Goal: Check status: Check status

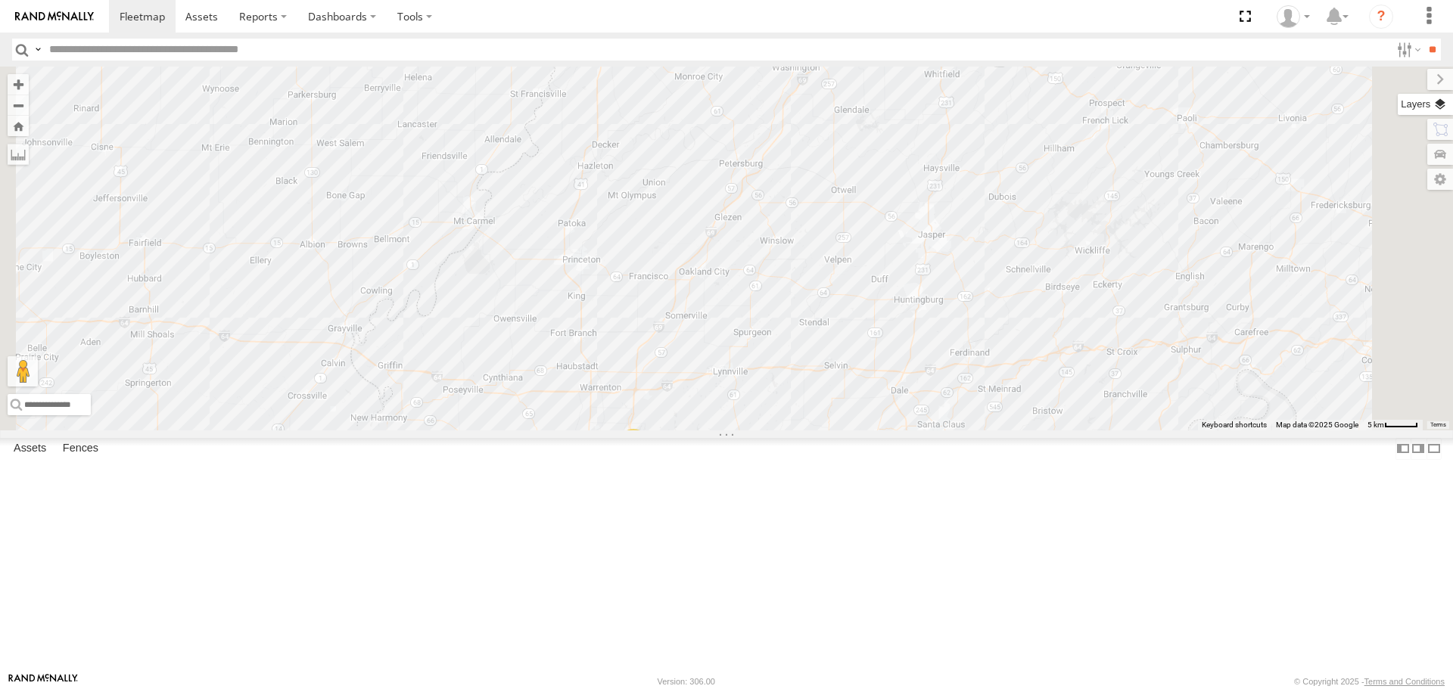
click at [1434, 106] on label at bounding box center [1424, 104] width 55 height 21
click at [0, 0] on span "Basemaps" at bounding box center [0, 0] width 0 height 0
click at [0, 0] on span "Satellite + Roadmap" at bounding box center [0, 0] width 0 height 0
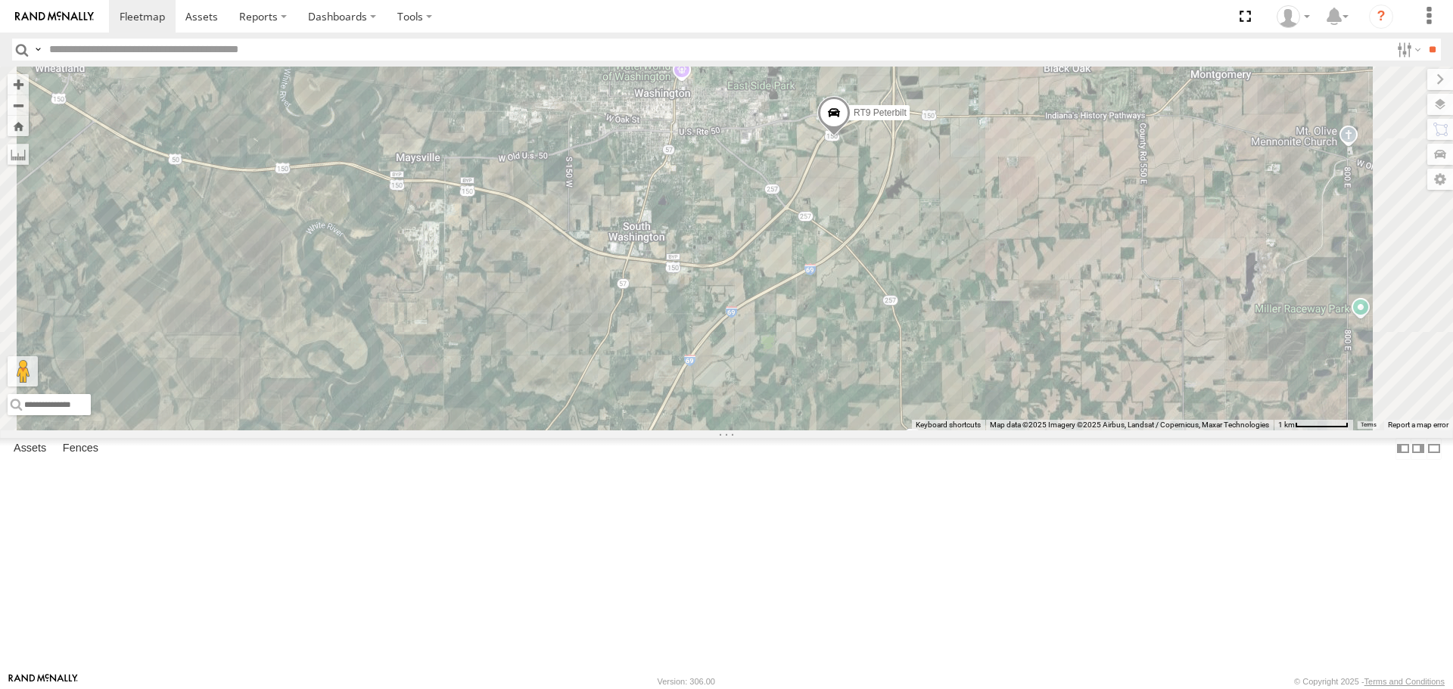
drag, startPoint x: 1023, startPoint y: 151, endPoint x: 1009, endPoint y: 456, distance: 305.2
click at [1009, 430] on div "RT9 Peterbilt" at bounding box center [726, 248] width 1453 height 363
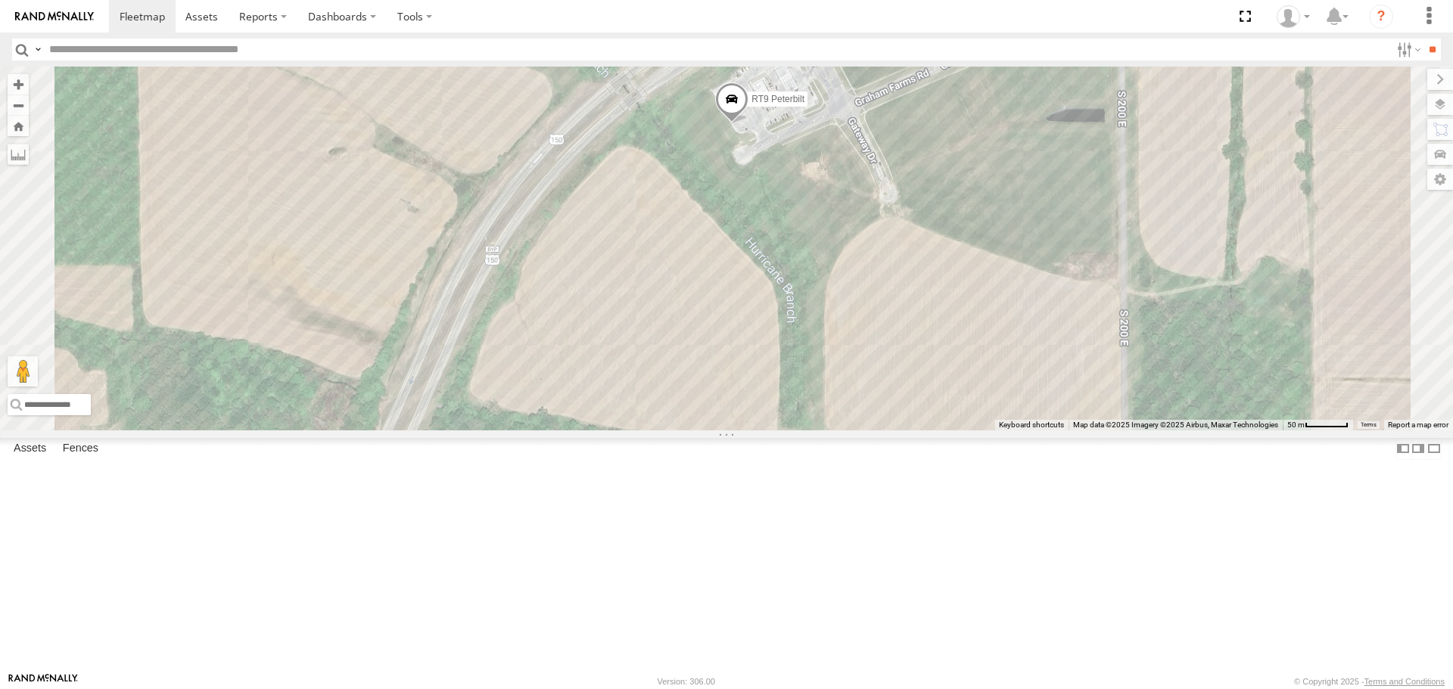
drag, startPoint x: 965, startPoint y: 228, endPoint x: 962, endPoint y: 312, distance: 83.3
click at [962, 312] on div "RT9 Peterbilt" at bounding box center [726, 248] width 1453 height 363
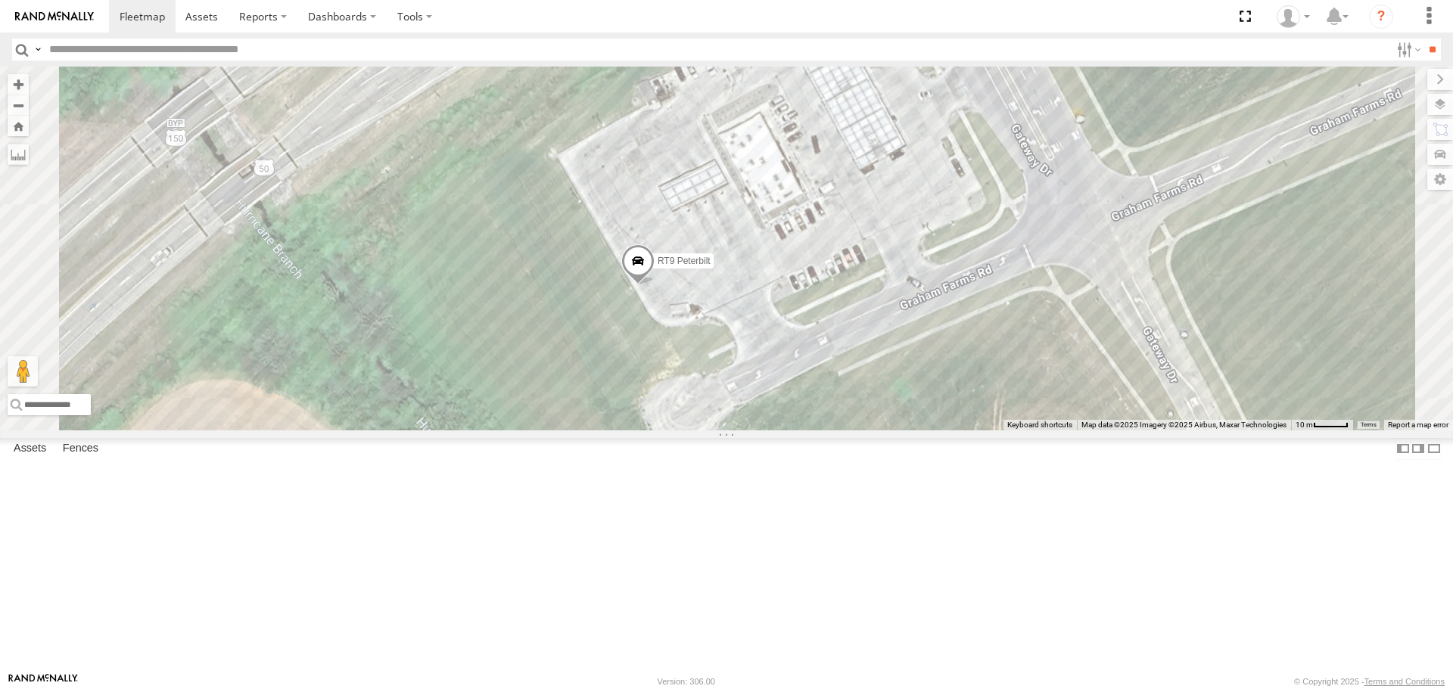
drag, startPoint x: 946, startPoint y: 260, endPoint x: 944, endPoint y: 466, distance: 205.8
click at [944, 430] on div "RT9 Peterbilt" at bounding box center [726, 248] width 1453 height 363
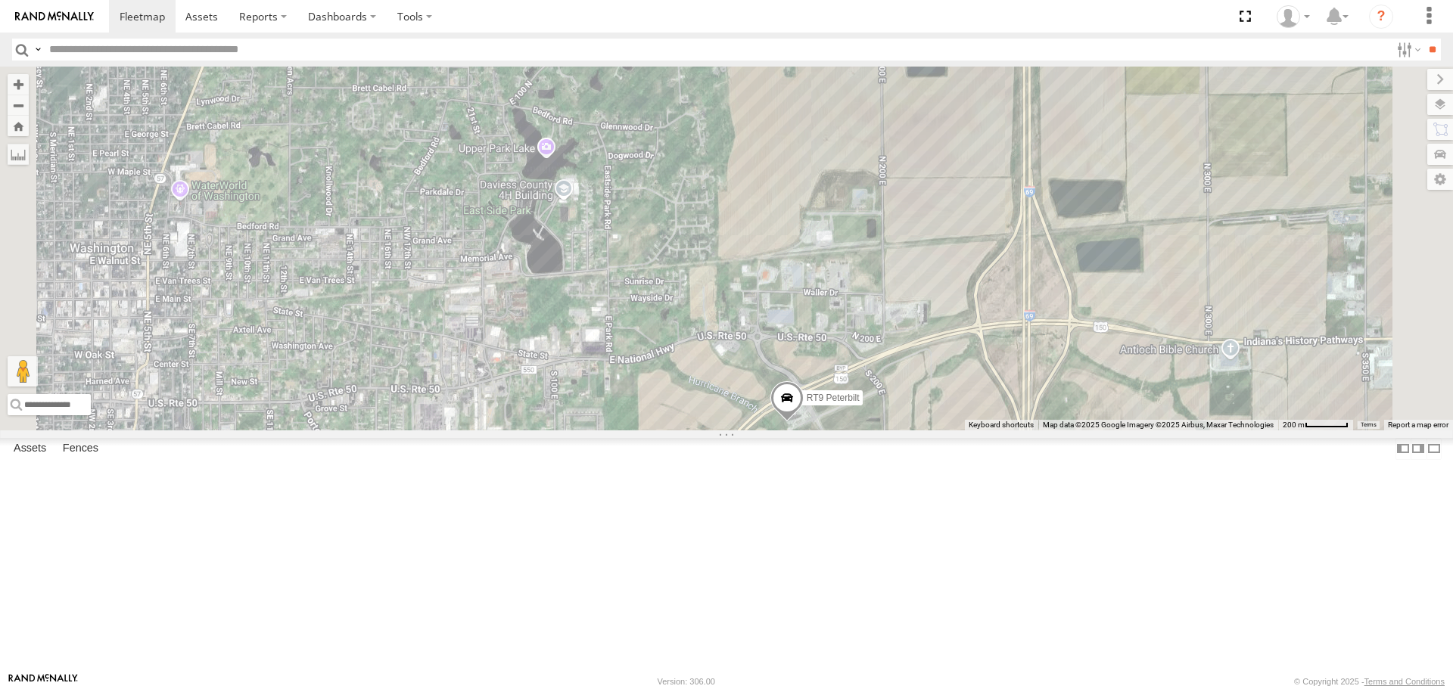
drag, startPoint x: 679, startPoint y: 294, endPoint x: 730, endPoint y: 371, distance: 92.3
click at [730, 371] on div "RT9 Peterbilt" at bounding box center [726, 248] width 1453 height 363
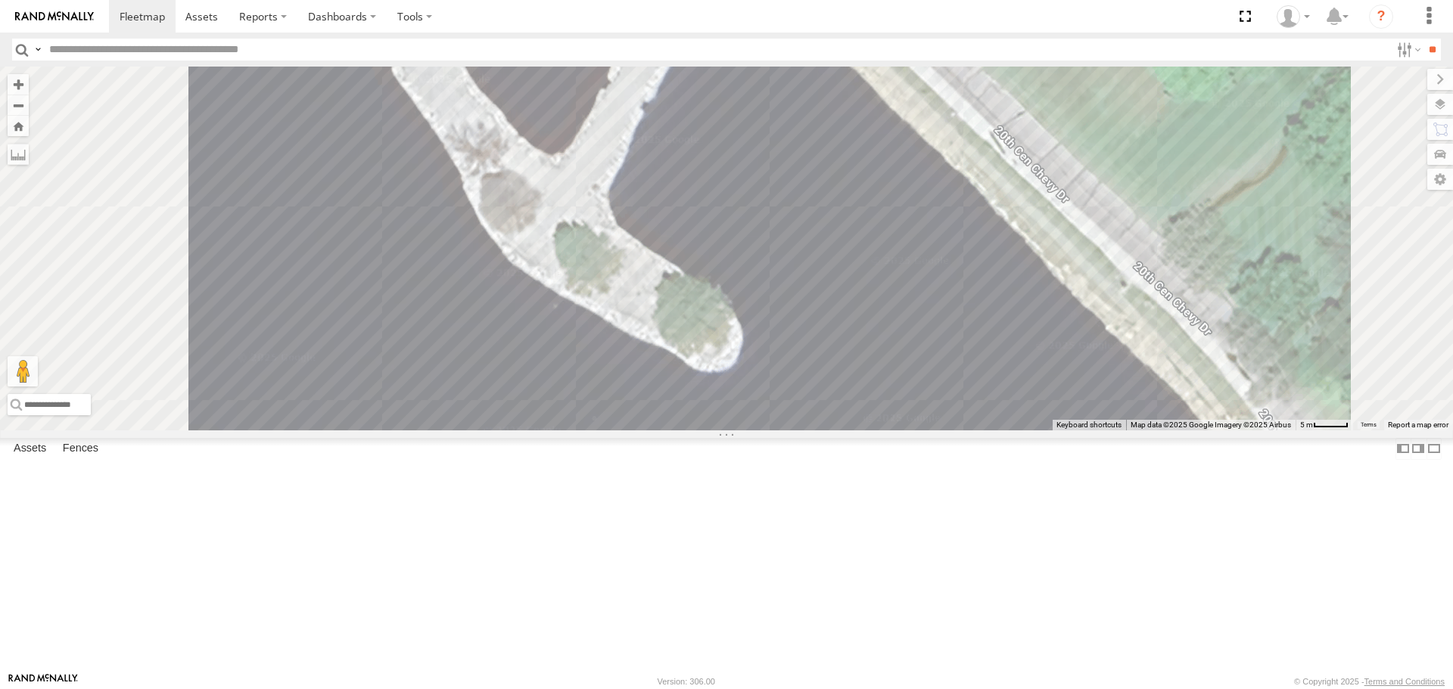
drag, startPoint x: 708, startPoint y: 315, endPoint x: 789, endPoint y: 563, distance: 260.3
click at [789, 430] on div "RT9 Peterbilt" at bounding box center [726, 248] width 1453 height 363
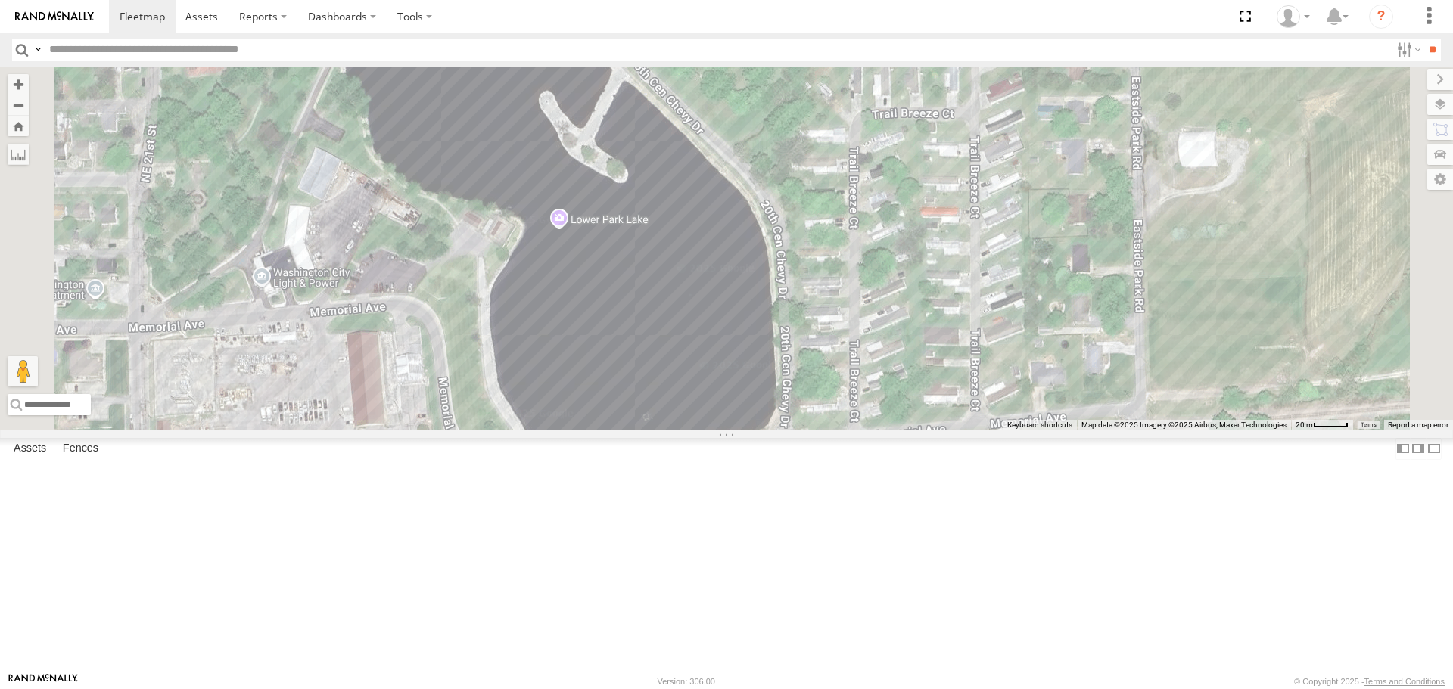
drag, startPoint x: 812, startPoint y: 603, endPoint x: 817, endPoint y: 400, distance: 202.8
click at [817, 400] on div "RT9 Peterbilt" at bounding box center [726, 248] width 1453 height 363
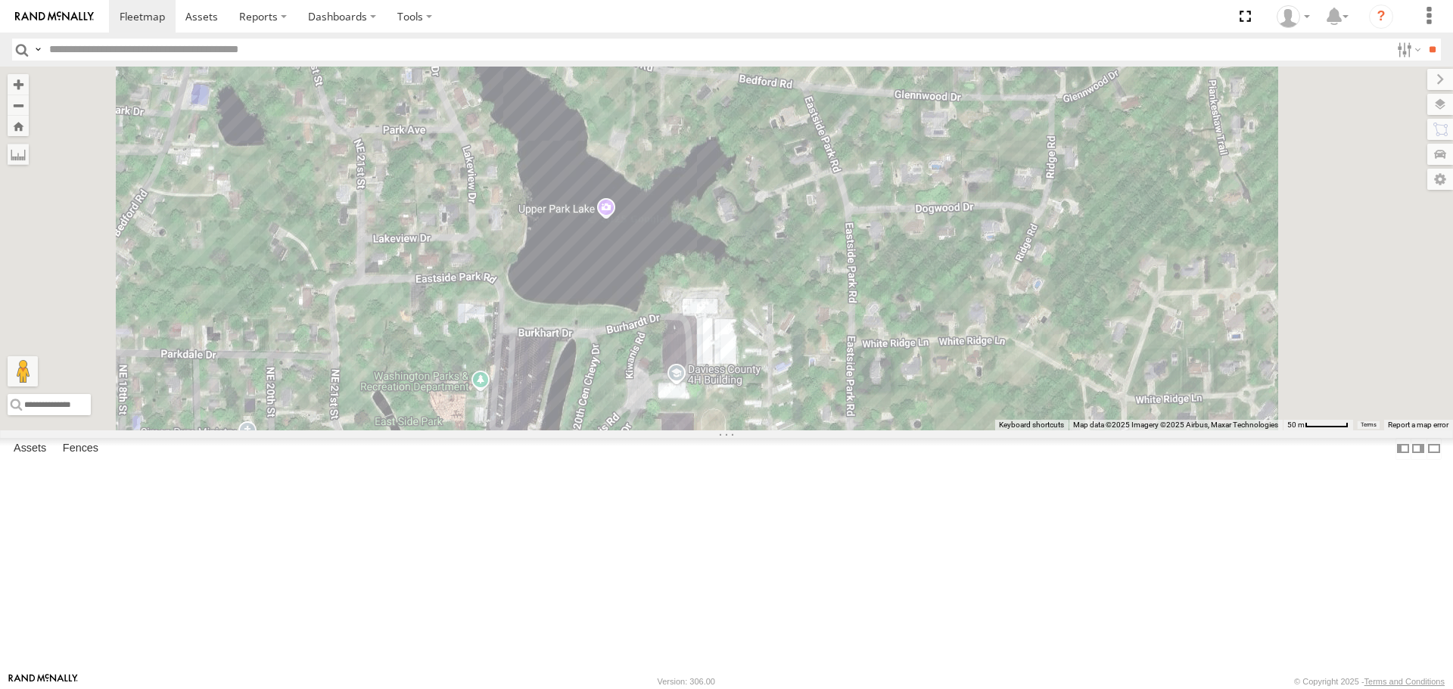
drag, startPoint x: 878, startPoint y: 272, endPoint x: 850, endPoint y: 592, distance: 321.2
click at [850, 430] on div "RT9 Peterbilt" at bounding box center [726, 248] width 1453 height 363
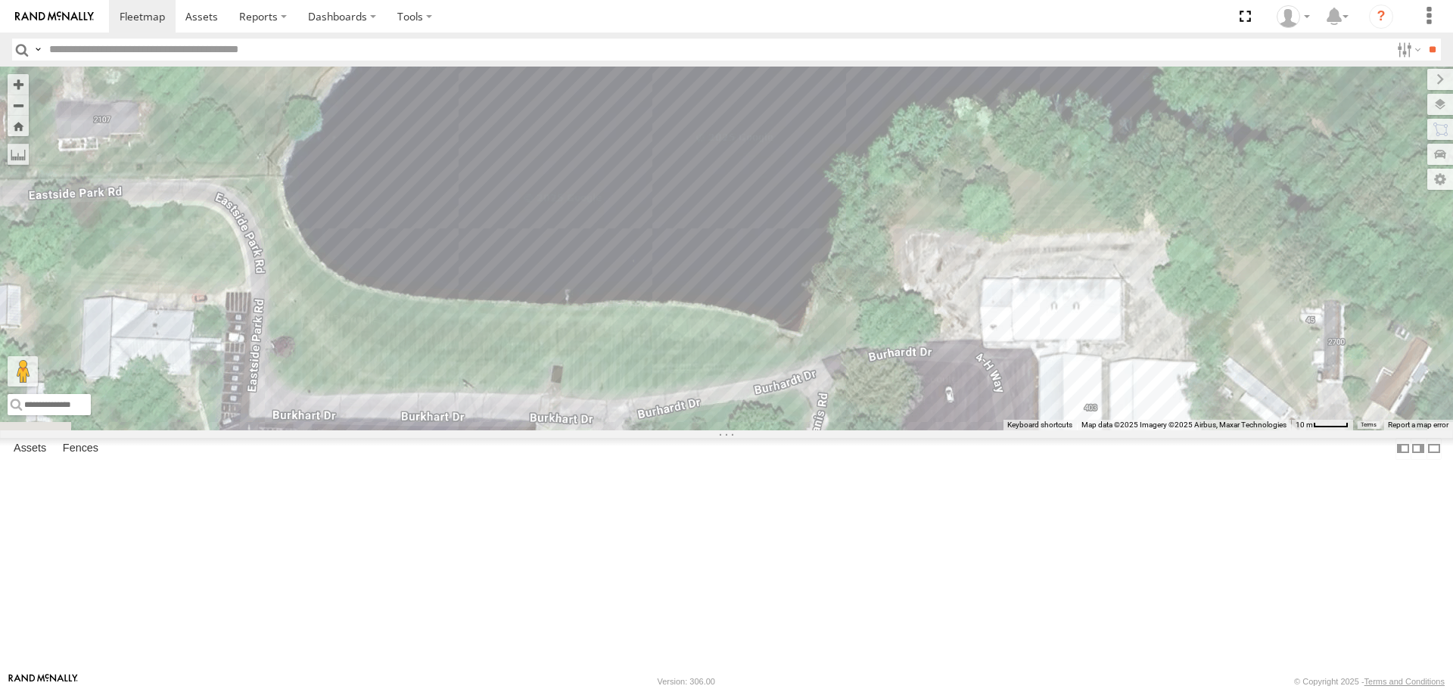
drag, startPoint x: 744, startPoint y: 287, endPoint x: 1085, endPoint y: -1, distance: 446.7
click at [1085, 0] on html at bounding box center [726, 344] width 1453 height 689
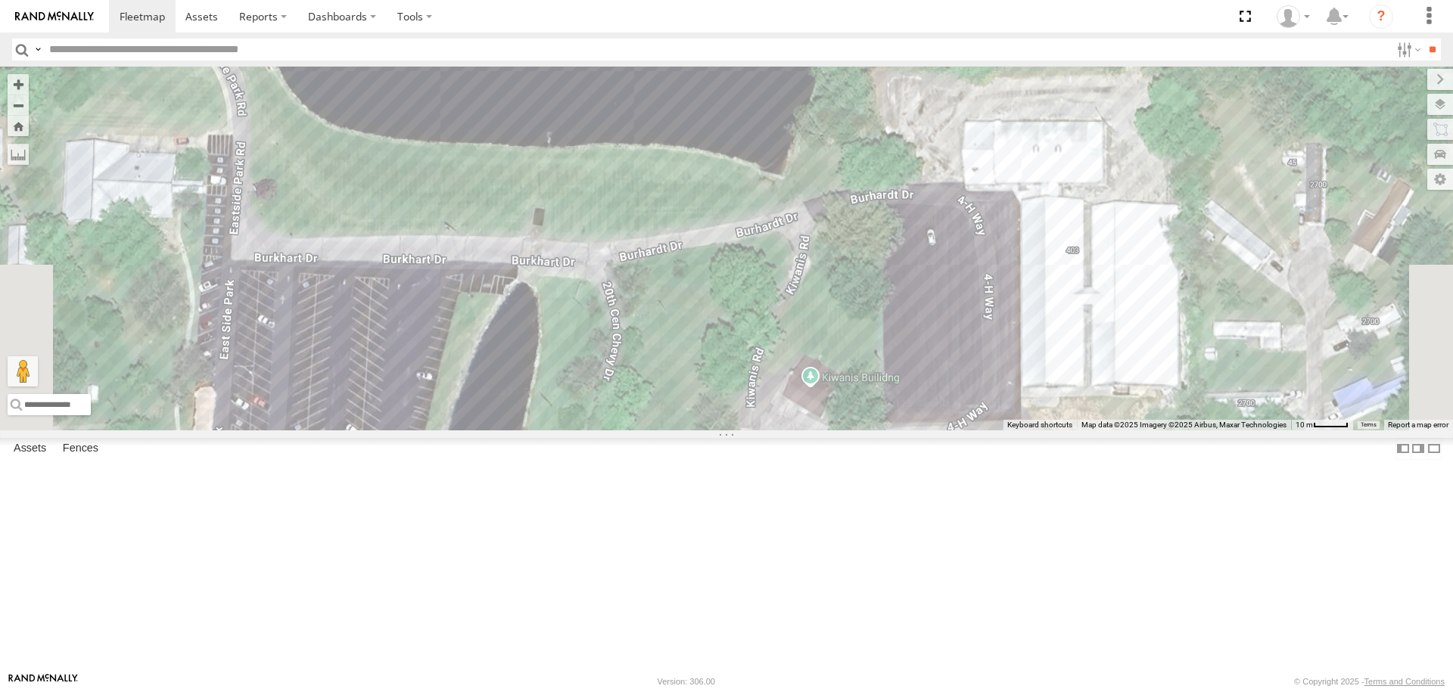
drag, startPoint x: 946, startPoint y: 454, endPoint x: 929, endPoint y: 303, distance: 152.3
click at [929, 303] on div "RT9 Peterbilt" at bounding box center [726, 248] width 1453 height 363
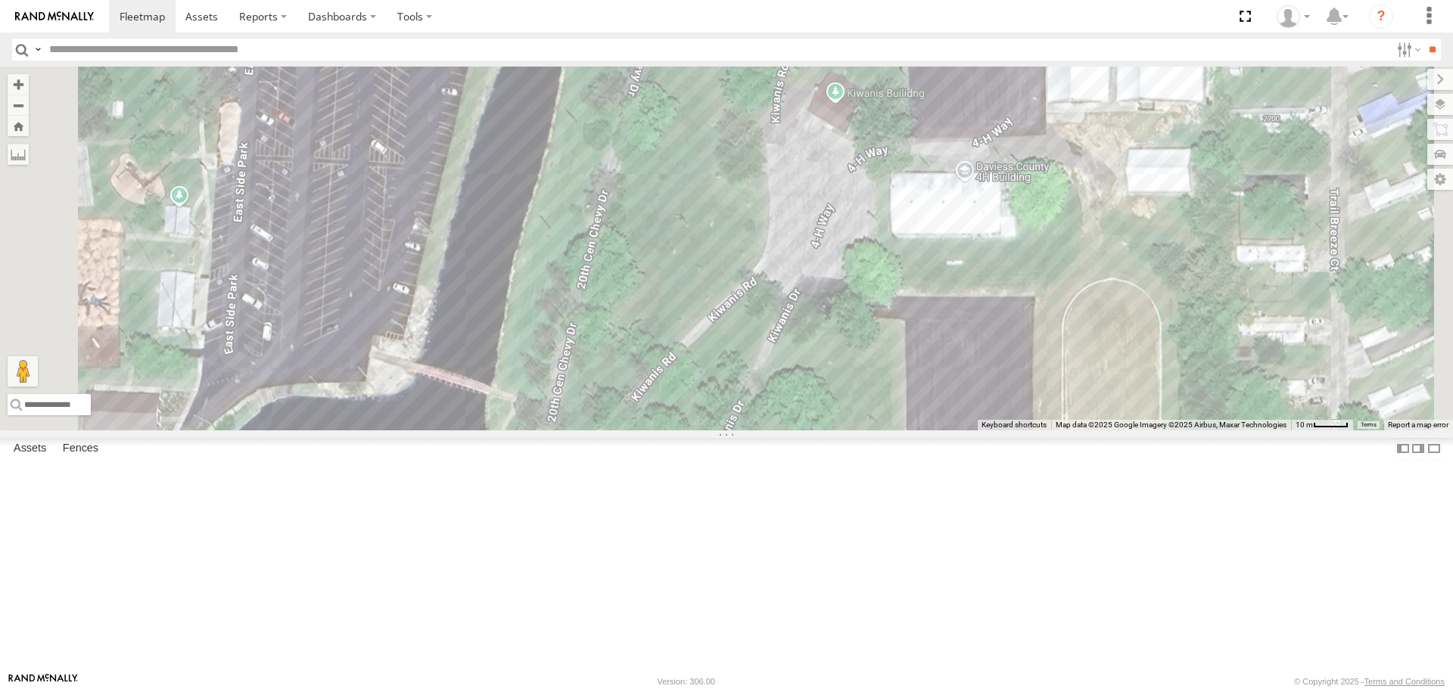
drag, startPoint x: 875, startPoint y: 521, endPoint x: 901, endPoint y: 224, distance: 297.7
click at [900, 226] on div "RT9 Peterbilt" at bounding box center [726, 248] width 1453 height 363
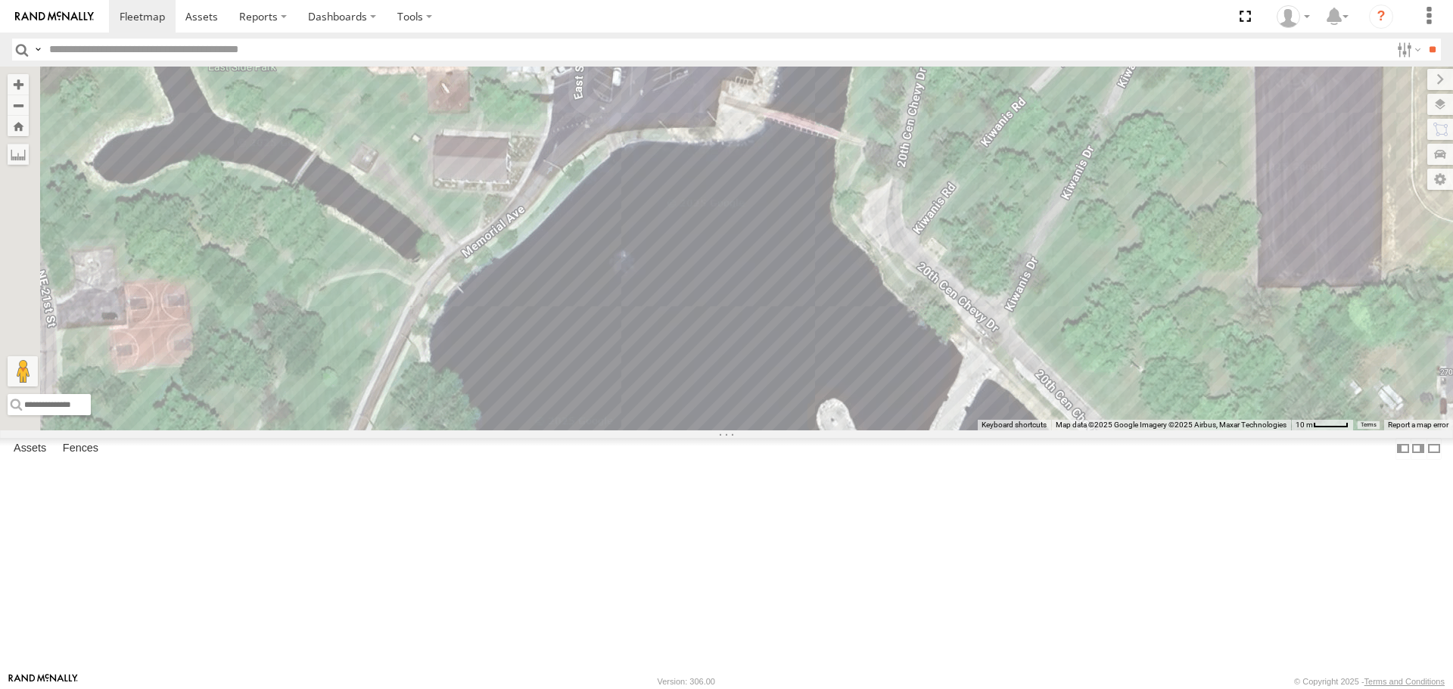
drag, startPoint x: 799, startPoint y: 384, endPoint x: 1136, endPoint y: 151, distance: 409.4
click at [1136, 151] on div "RT9 Peterbilt" at bounding box center [726, 248] width 1453 height 363
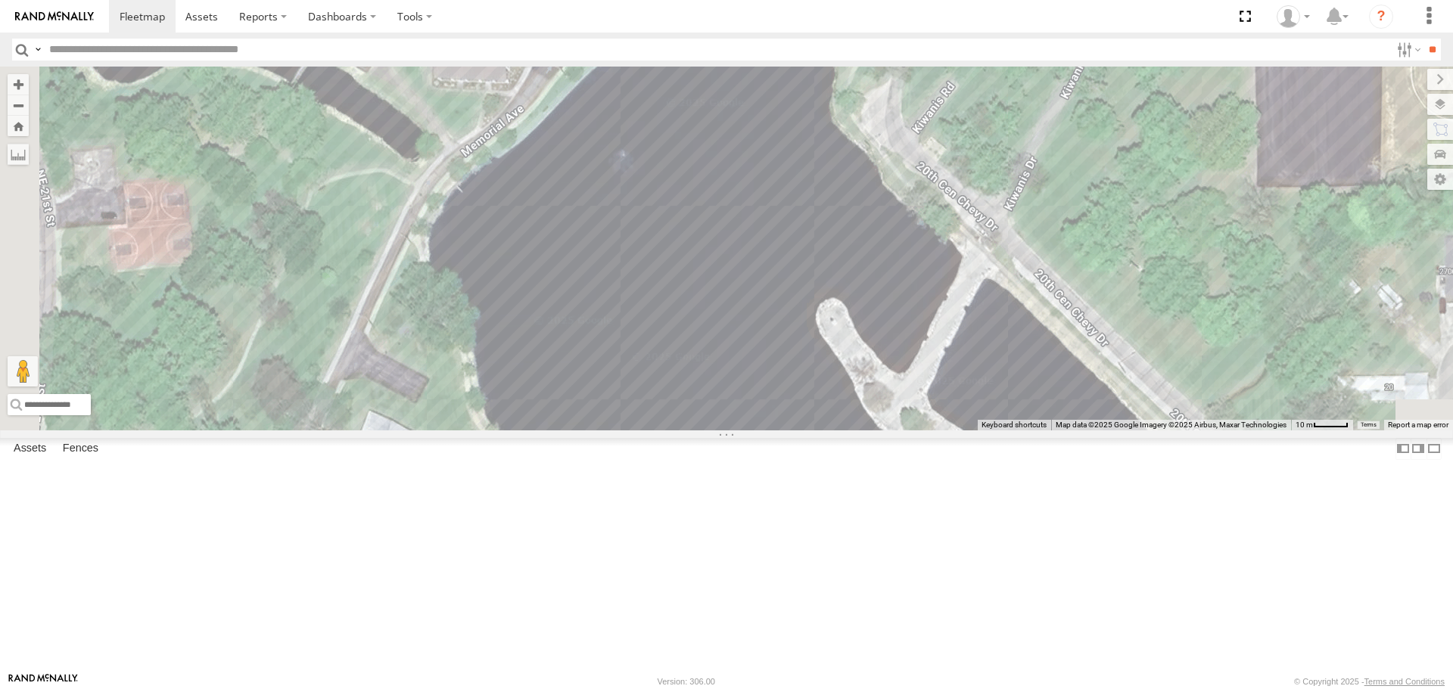
drag, startPoint x: 990, startPoint y: 385, endPoint x: 976, endPoint y: 200, distance: 185.9
click at [976, 207] on div "RT9 Peterbilt" at bounding box center [726, 248] width 1453 height 363
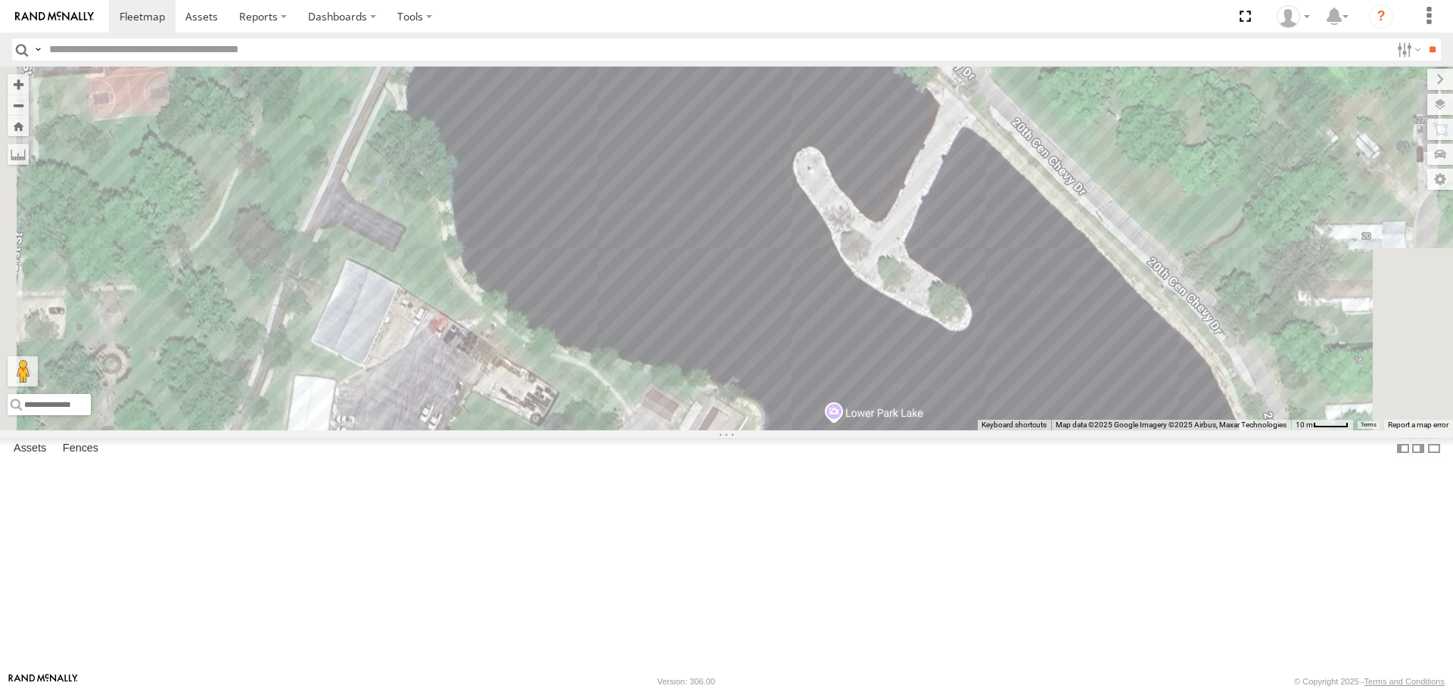
click at [876, 224] on div "RT9 Peterbilt" at bounding box center [726, 248] width 1453 height 363
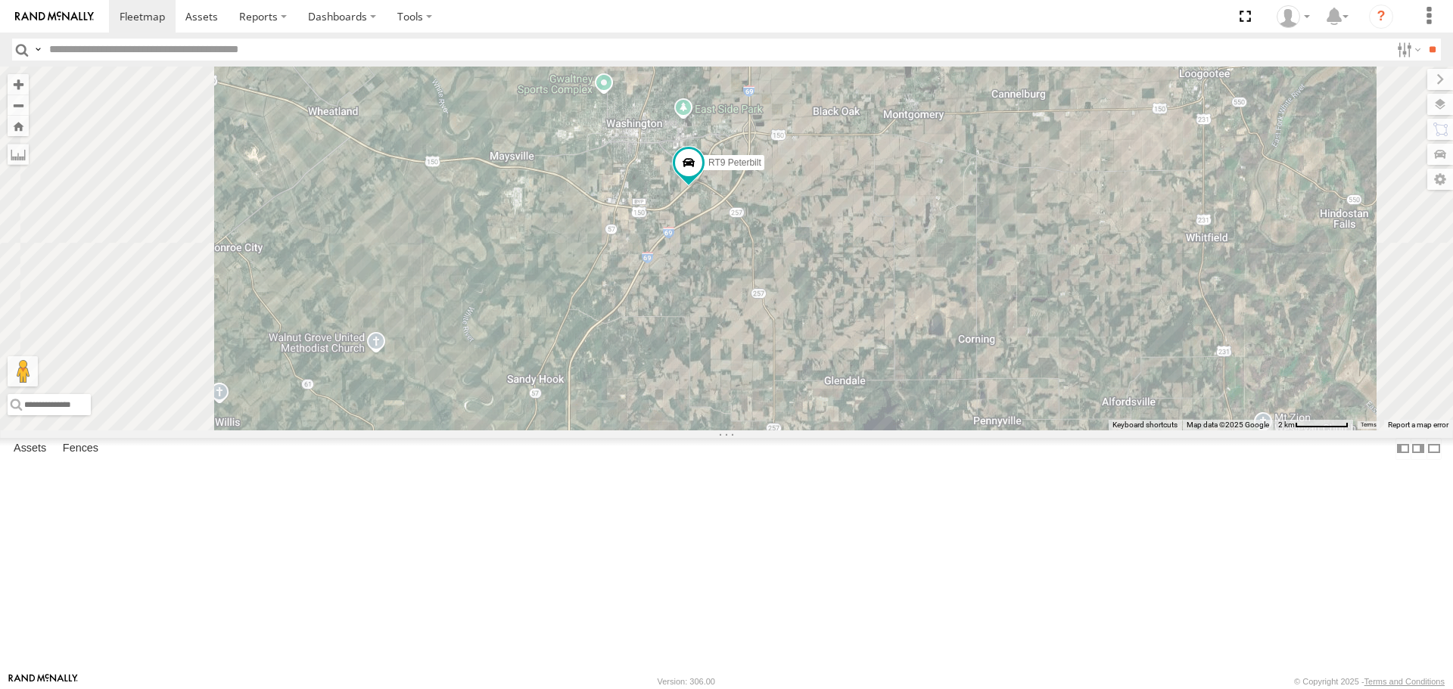
drag, startPoint x: 959, startPoint y: 148, endPoint x: 1034, endPoint y: 413, distance: 275.9
click at [1034, 413] on div "RT9 Peterbilt" at bounding box center [726, 248] width 1453 height 363
